Goal: Register for event/course

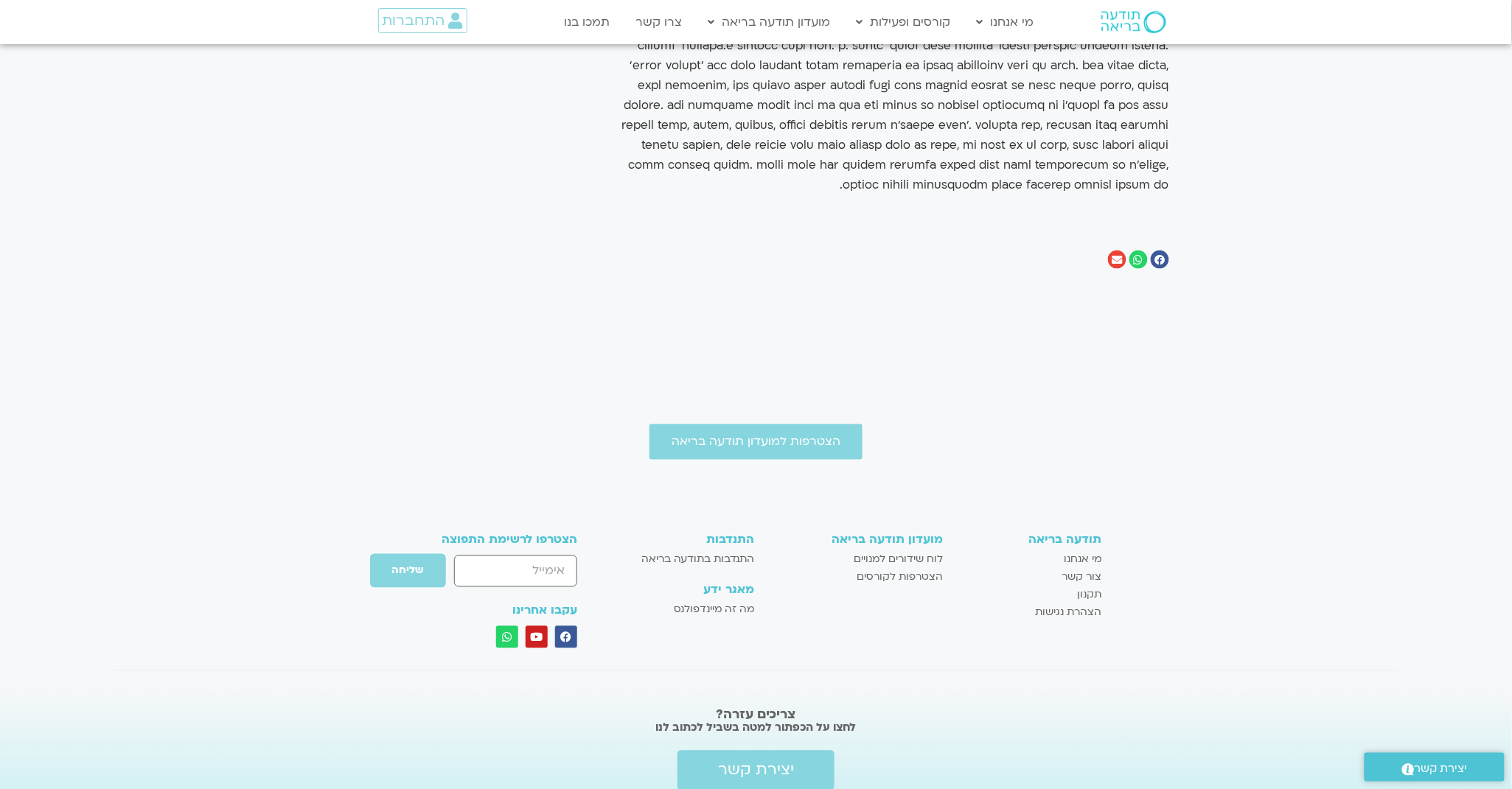
scroll to position [632, 0]
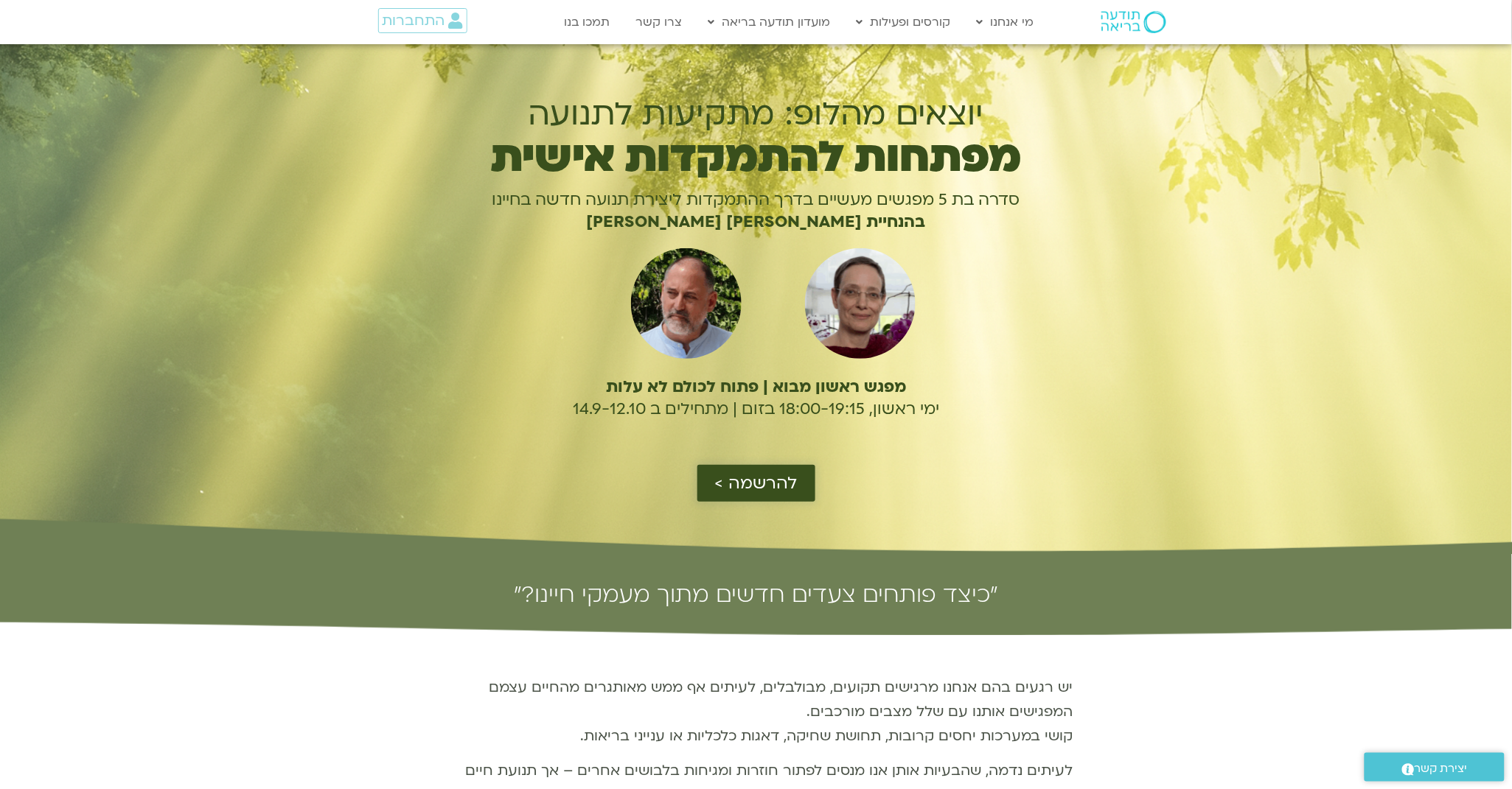
click at [804, 477] on link "להרשמה >" at bounding box center [756, 483] width 118 height 36
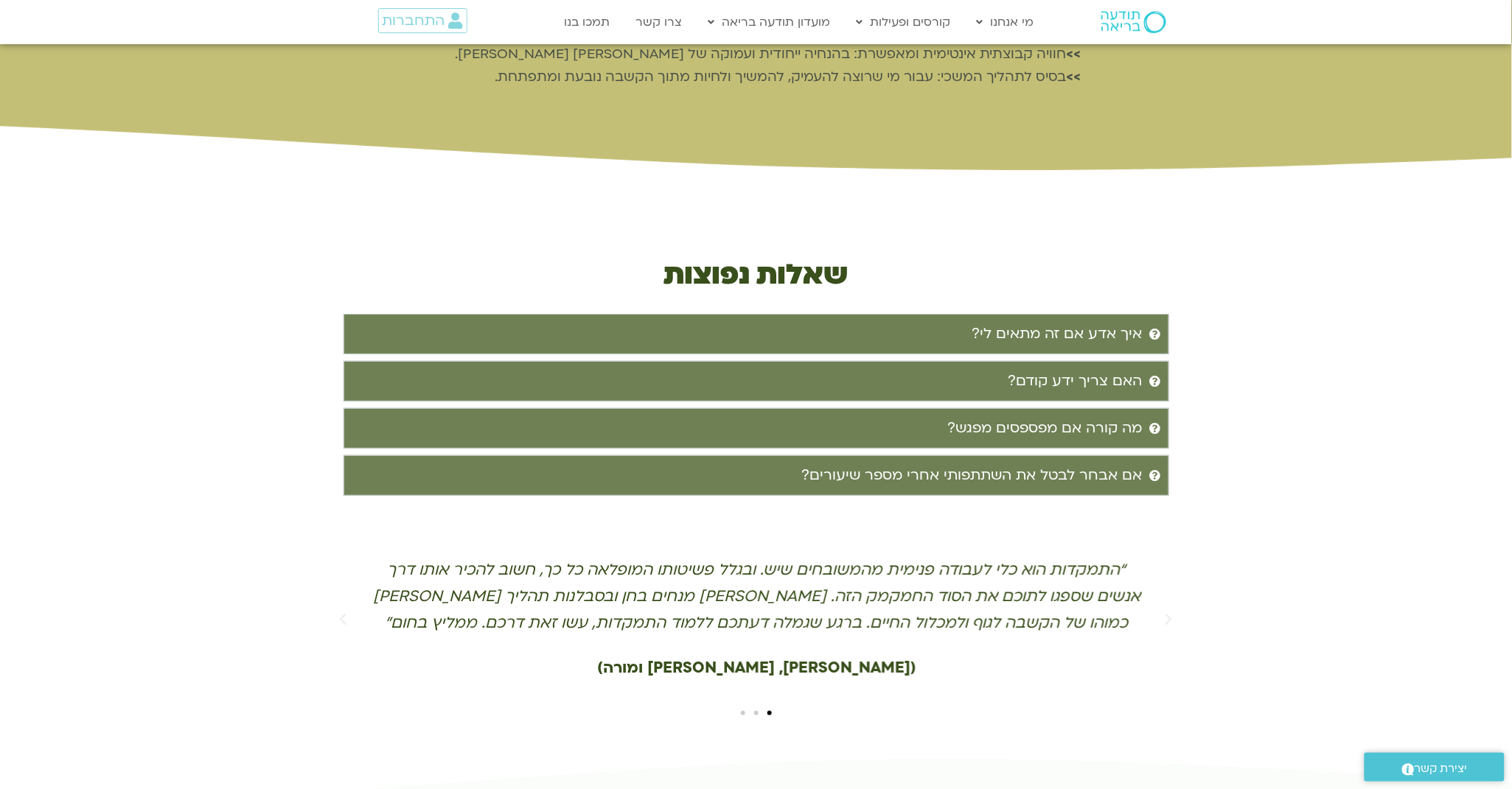
scroll to position [4629, 0]
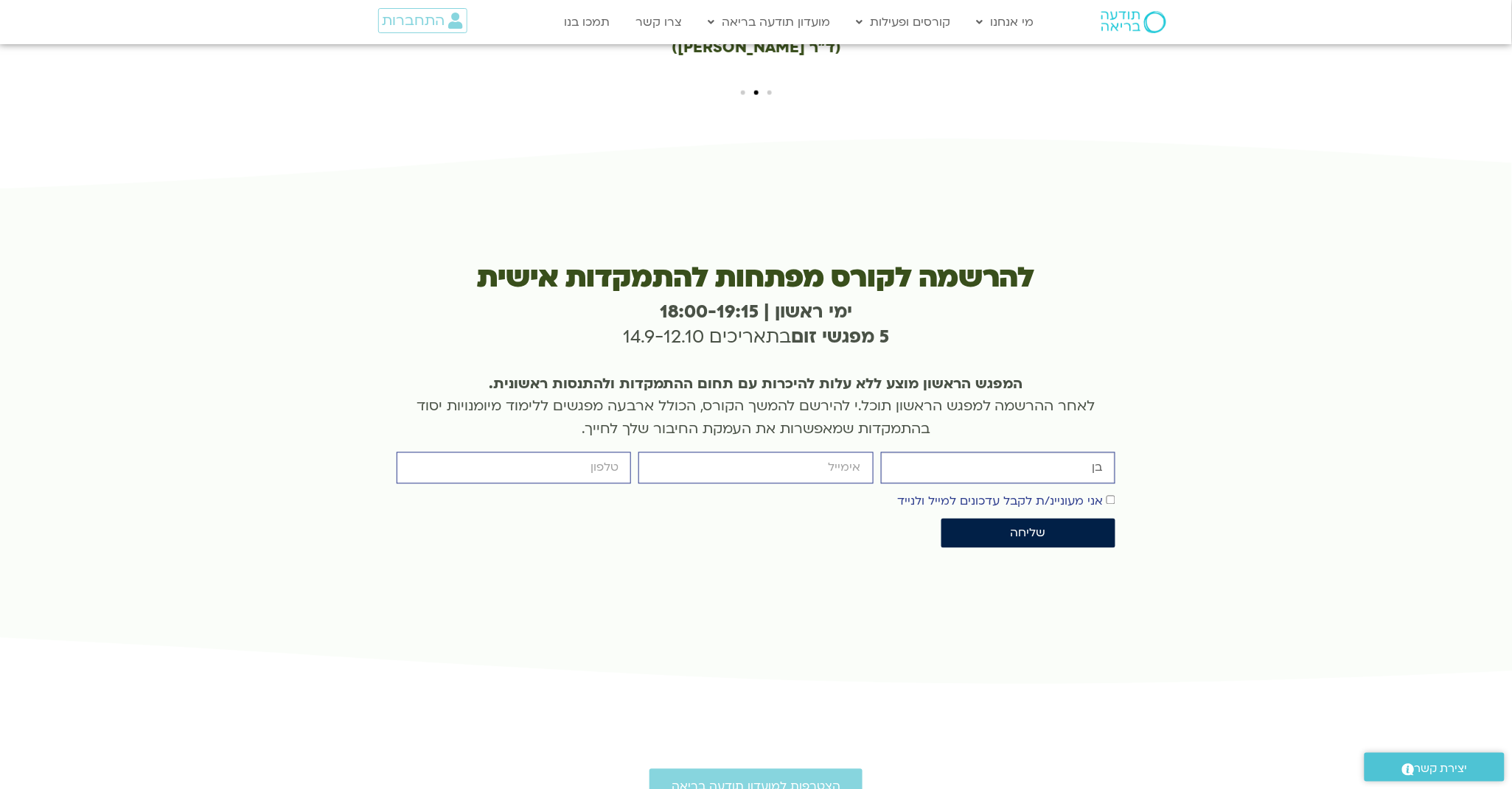
type input "בן"
type input "ben.kaminsky@gmail.com"
type input "0526212474"
click at [1116, 491] on div "אישור דיוור אני מעוניינ/ת לקבל עדכונים למייל ולנייד" at bounding box center [756, 501] width 726 height 20
click at [1097, 527] on span "שליחה" at bounding box center [1028, 533] width 138 height 14
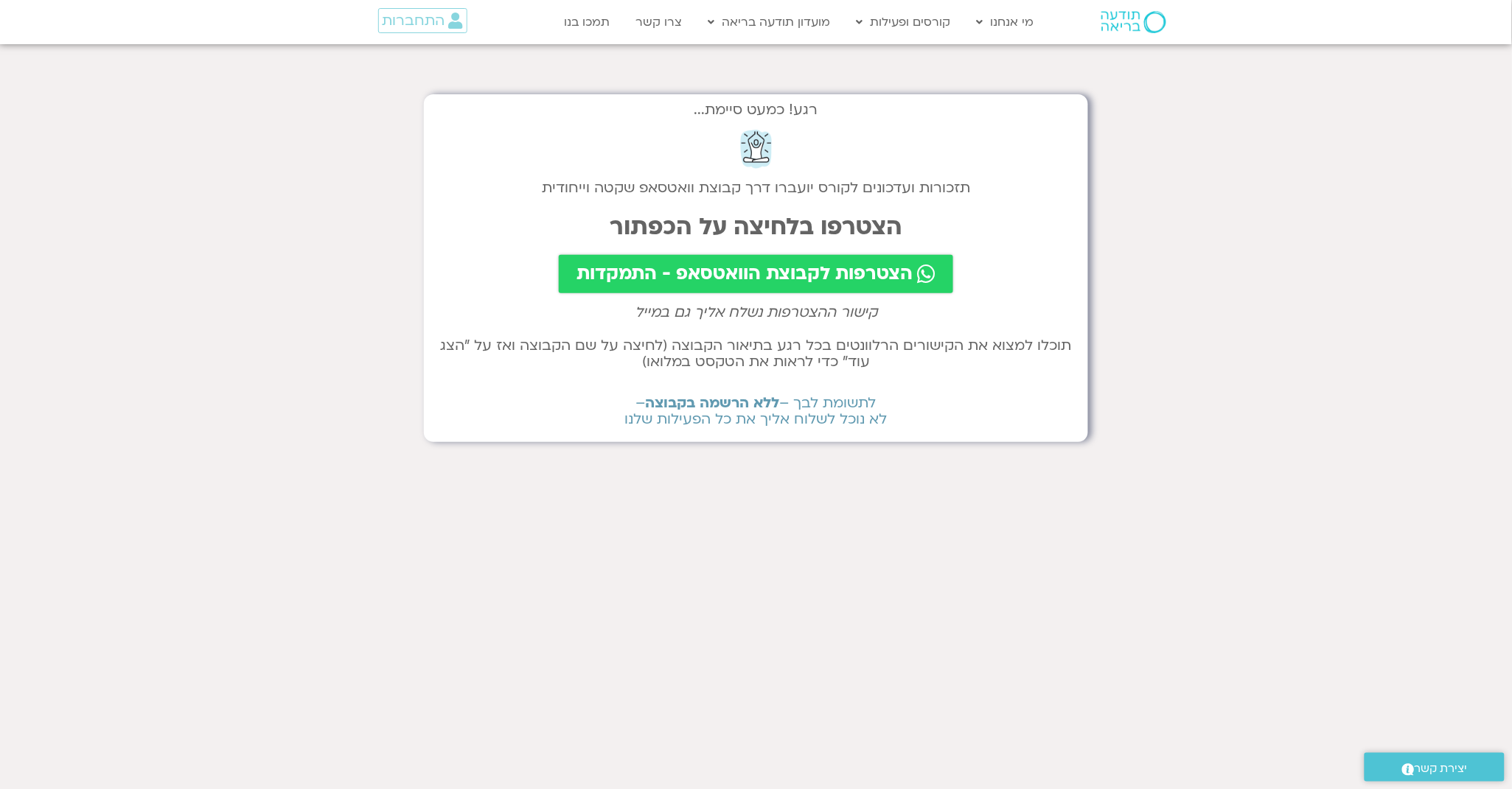
scroll to position [0, -1]
click at [819, 281] on span "הצטרפות לקבוצת הוואטסאפ - התמקדות" at bounding box center [744, 274] width 336 height 21
